Goal: Task Accomplishment & Management: Complete application form

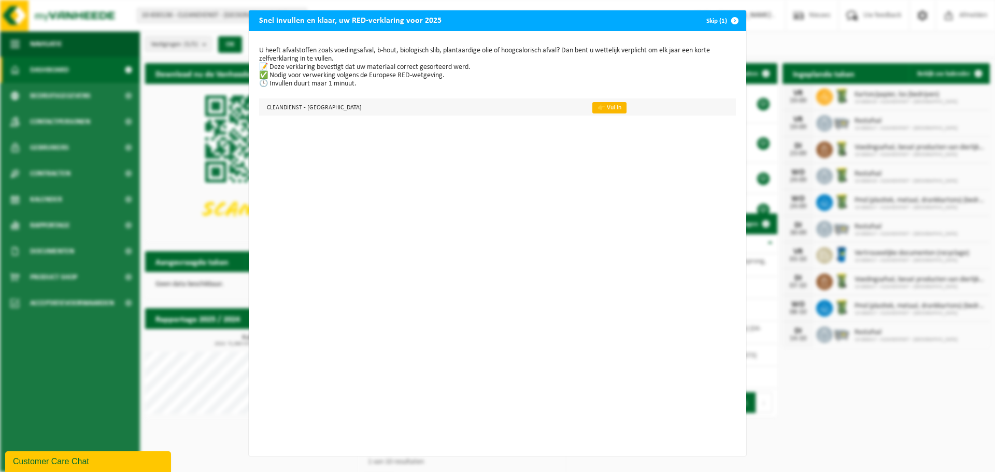
click at [592, 108] on link "👉 Vul in" at bounding box center [609, 107] width 34 height 11
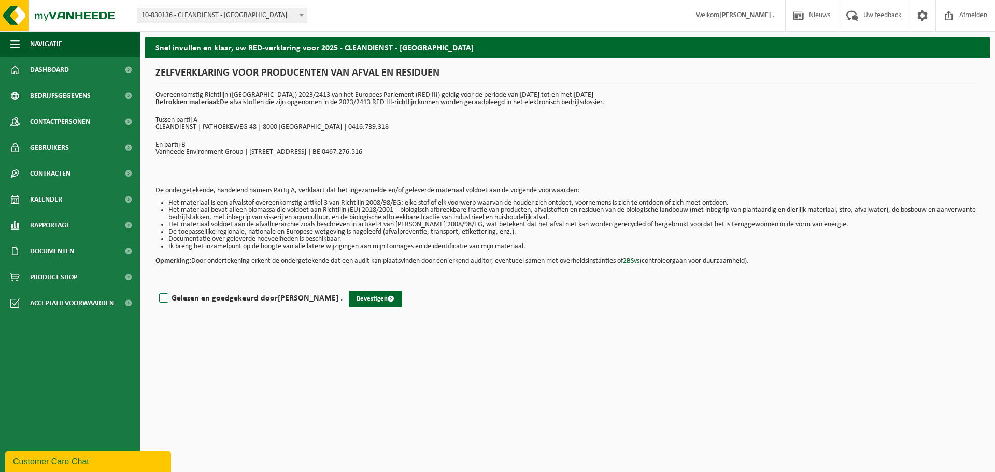
click at [164, 297] on label "Gelezen en goedgekeurd door [PERSON_NAME] ." at bounding box center [249, 299] width 185 height 16
click at [342, 285] on input "Gelezen en goedgekeurd door Benedict ." at bounding box center [342, 285] width 1 height 1
checkbox input "true"
click at [349, 297] on button "Bevestigen" at bounding box center [375, 299] width 53 height 17
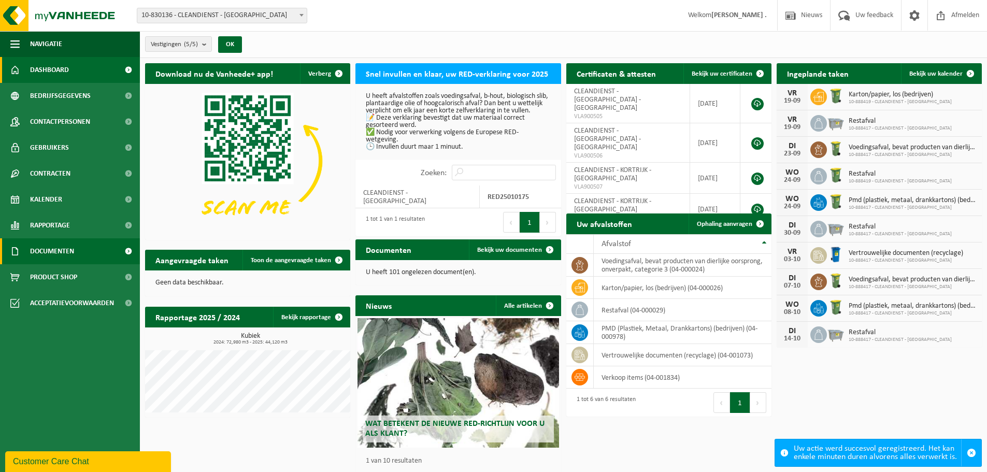
click at [55, 251] on span "Documenten" at bounding box center [52, 251] width 44 height 26
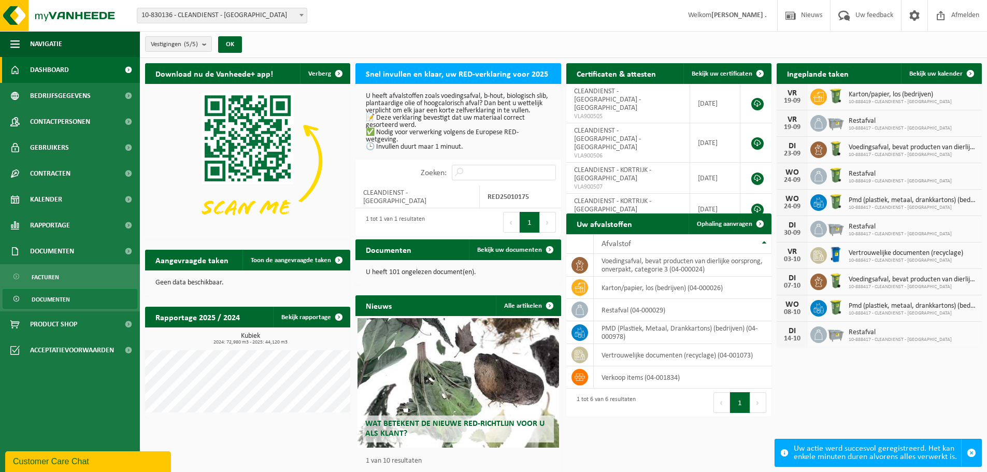
click at [46, 301] on span "Documenten" at bounding box center [51, 300] width 38 height 20
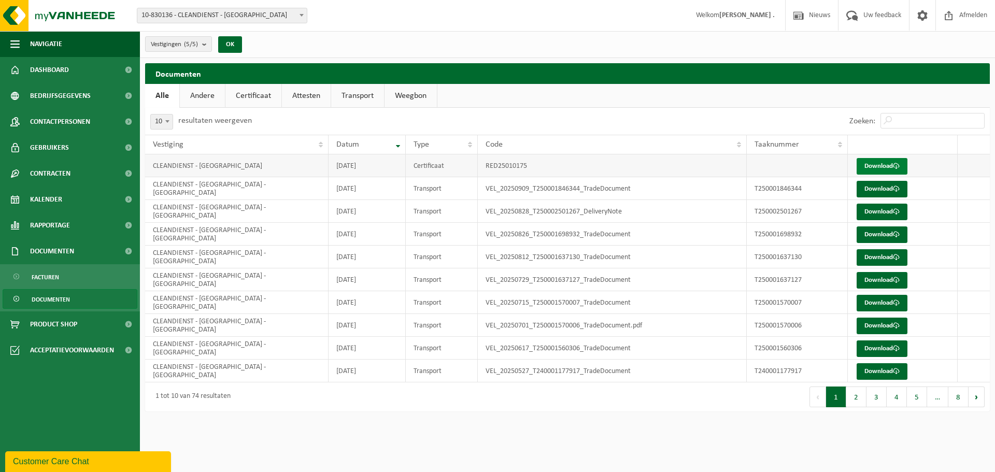
click at [894, 163] on link "Download" at bounding box center [881, 166] width 51 height 17
click at [976, 13] on span "Afmelden" at bounding box center [972, 15] width 33 height 31
